Goal: Use online tool/utility: Use online tool/utility

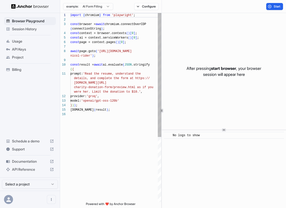
scroll to position [36, 0]
type textarea "**********"
click at [140, 176] on div "import { chromium } from 'playwright' ; const browser = await chromium.connectO…" at bounding box center [115, 157] width 91 height 288
